Goal: Information Seeking & Learning: Learn about a topic

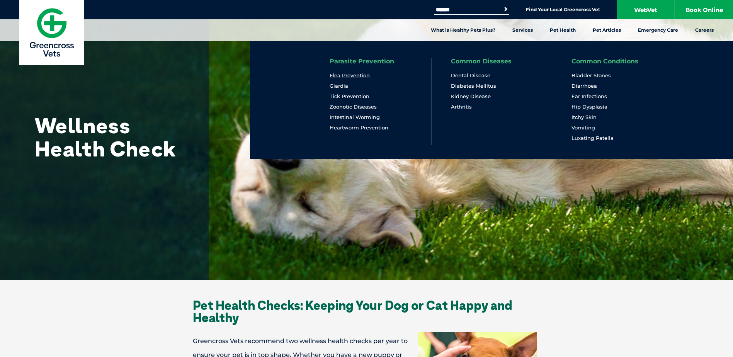
click at [342, 76] on link "Flea Prevention" at bounding box center [350, 75] width 40 height 7
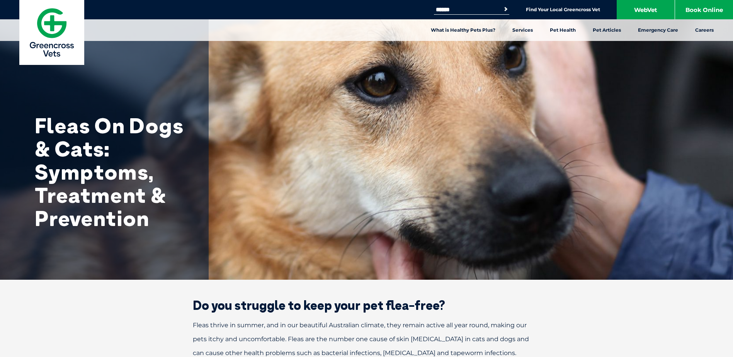
click at [61, 23] on img at bounding box center [51, 32] width 65 height 65
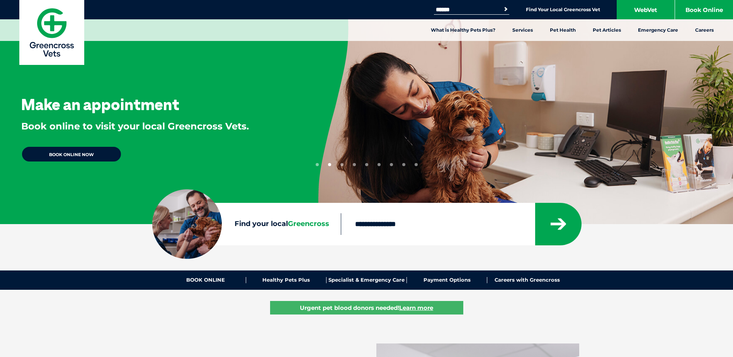
click at [318, 164] on button "1" at bounding box center [317, 164] width 3 height 3
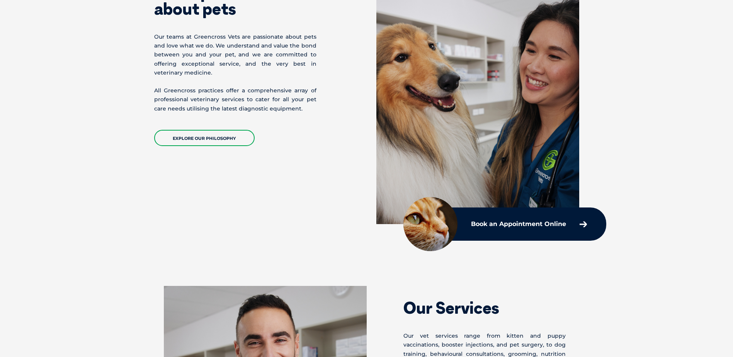
scroll to position [345, 0]
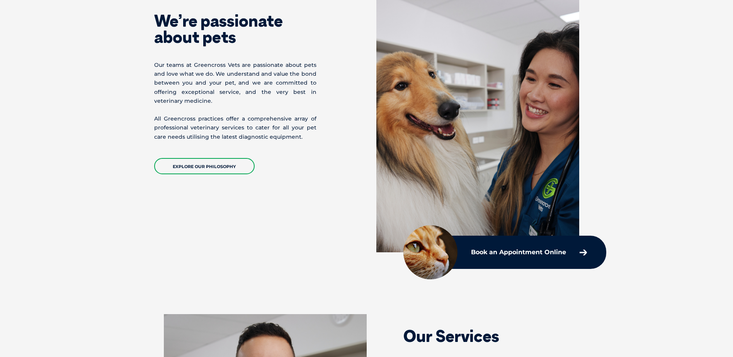
click at [706, 161] on section "We’re passionate about pets Our teams at [GEOGRAPHIC_DATA] are passionate about…" at bounding box center [366, 125] width 733 height 315
click at [729, 173] on section "We’re passionate about pets Our teams at [GEOGRAPHIC_DATA] are passionate about…" at bounding box center [366, 125] width 733 height 315
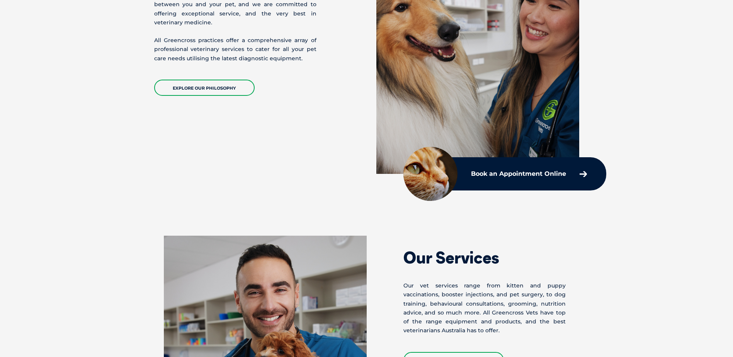
scroll to position [0, 0]
